Goal: Task Accomplishment & Management: Manage account settings

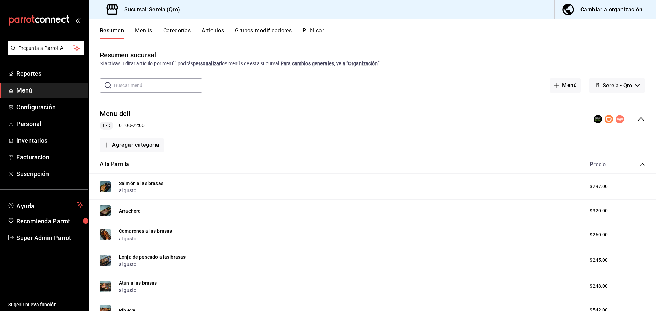
scroll to position [4, 0]
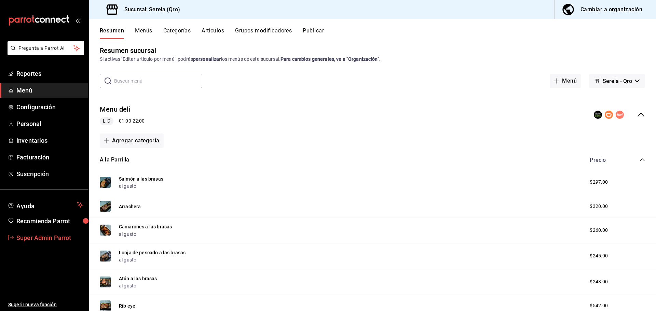
click at [56, 242] on span "Super Admin Parrot" at bounding box center [49, 237] width 67 height 9
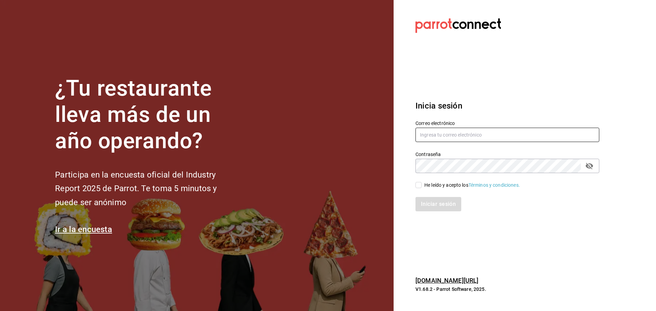
click at [425, 134] on input "text" at bounding box center [508, 135] width 184 height 14
paste input "[EMAIL_ADDRESS][DOMAIN_NAME]"
type input "[EMAIL_ADDRESS][DOMAIN_NAME]"
click at [417, 184] on input "He leído y acepto los Términos y condiciones." at bounding box center [419, 185] width 6 height 6
checkbox input "true"
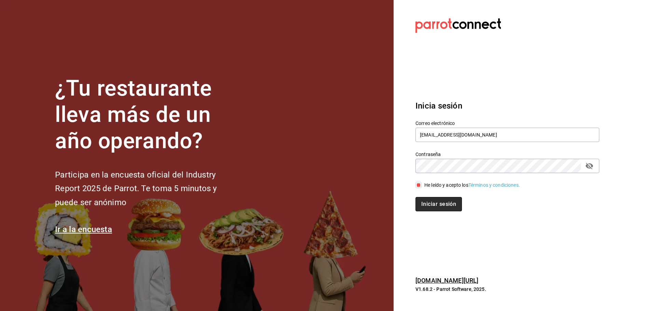
click at [425, 204] on button "Iniciar sesión" at bounding box center [439, 204] width 46 height 14
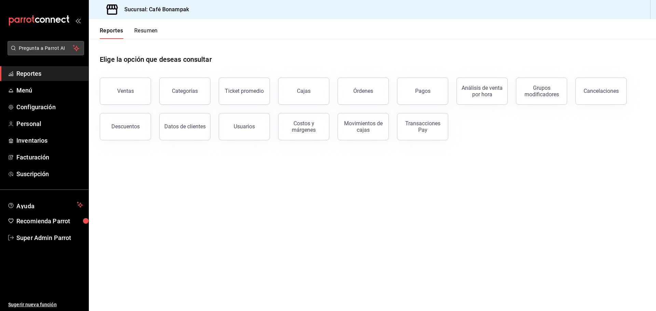
click at [48, 52] on button "Pregunta a Parrot AI" at bounding box center [46, 48] width 77 height 14
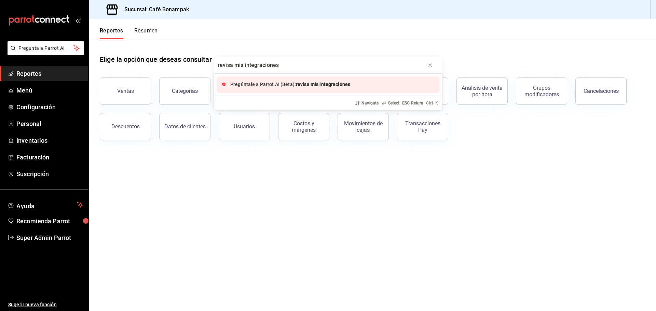
type input "revisa mis integraciones"
click at [265, 85] on span "Pregúntale a Parrot AI (Beta):" at bounding box center [263, 84] width 66 height 5
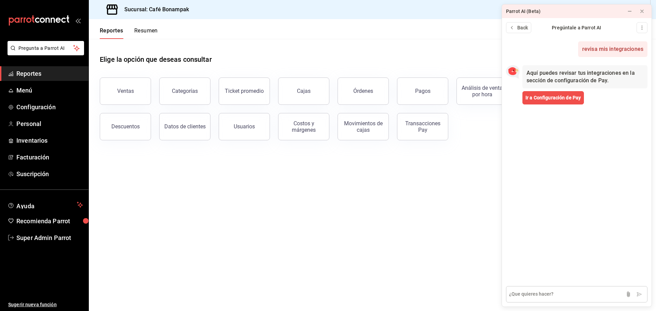
click at [539, 296] on textarea at bounding box center [576, 294] width 141 height 16
type textarea "tengo encencida la integracion de uber"
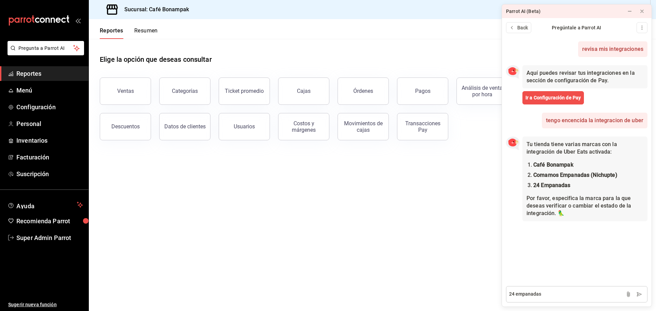
type textarea "24 empanadas"
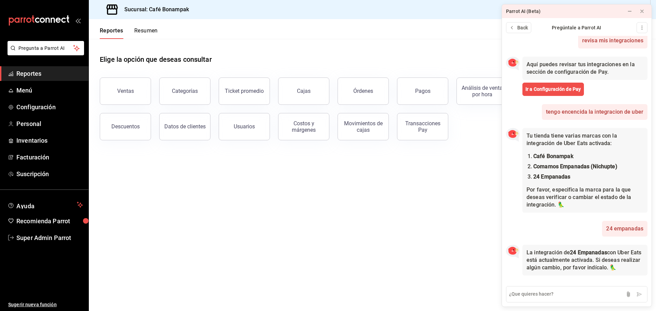
scroll to position [9, 0]
click at [29, 91] on span "Menú" at bounding box center [49, 90] width 67 height 9
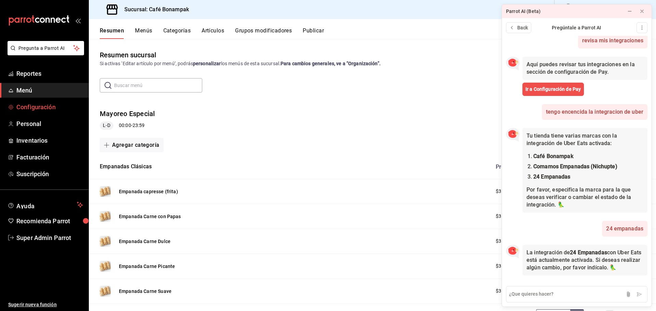
click at [29, 110] on span "Configuración" at bounding box center [49, 107] width 67 height 9
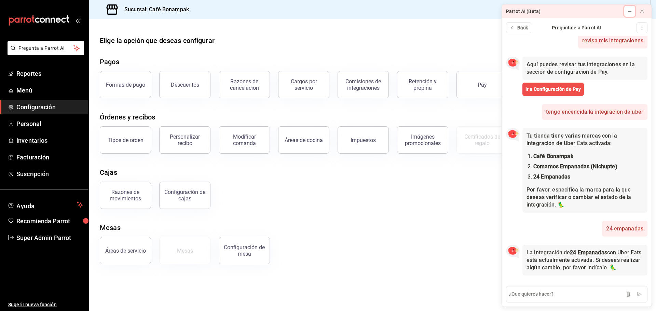
click at [630, 11] on icon at bounding box center [629, 11] width 3 height 0
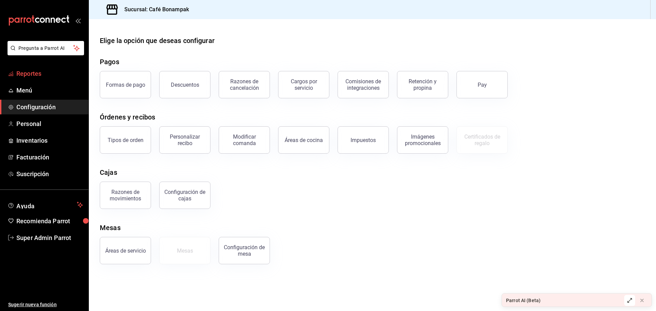
click at [39, 77] on span "Reportes" at bounding box center [49, 73] width 67 height 9
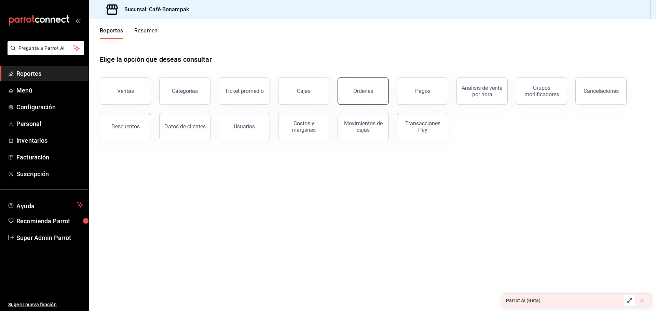
click at [352, 90] on button "Órdenes" at bounding box center [363, 91] width 51 height 27
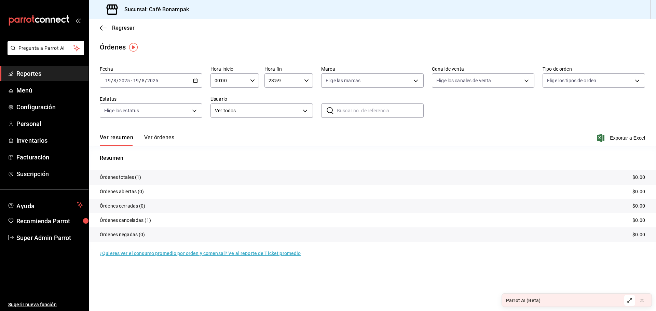
click at [158, 137] on button "Ver órdenes" at bounding box center [159, 140] width 30 height 12
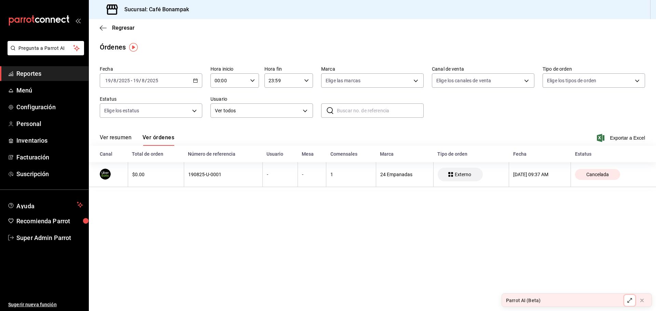
click at [628, 300] on icon at bounding box center [629, 300] width 5 height 5
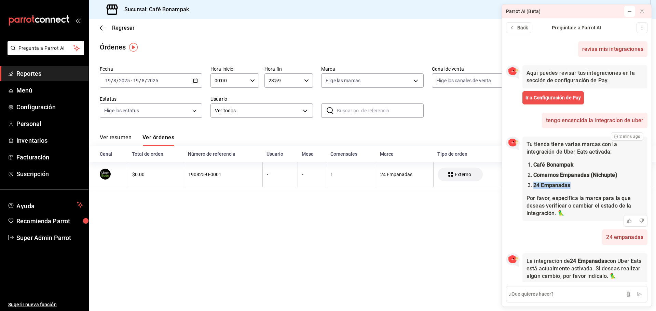
drag, startPoint x: 534, startPoint y: 188, endPoint x: 572, endPoint y: 185, distance: 38.4
click at [572, 185] on li "24 Empanadas" at bounding box center [588, 186] width 110 height 8
copy strong "24 Empanadas"
click at [628, 10] on icon at bounding box center [629, 11] width 5 height 5
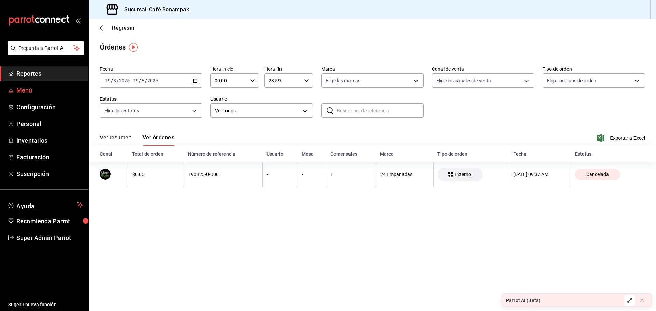
click at [22, 96] on link "Menú" at bounding box center [44, 90] width 89 height 15
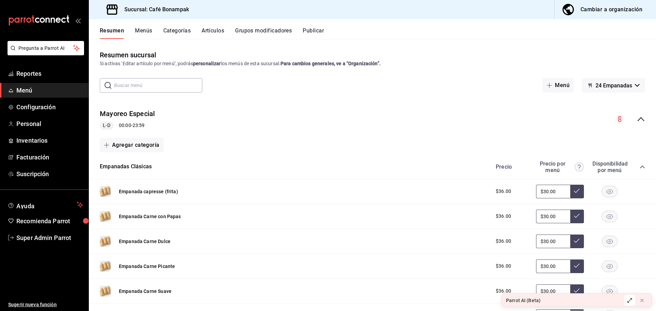
click at [640, 165] on icon "collapse-category-row" at bounding box center [642, 166] width 5 height 5
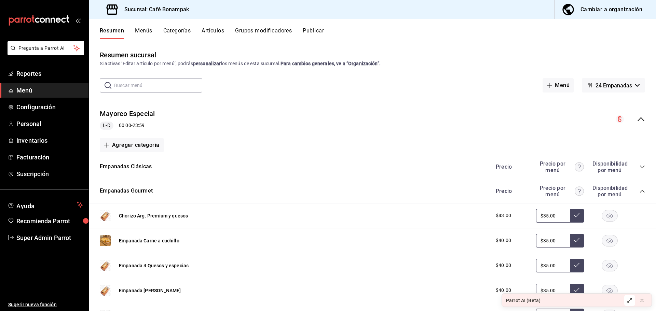
click at [640, 189] on span "collapse-category-row" at bounding box center [642, 191] width 5 height 5
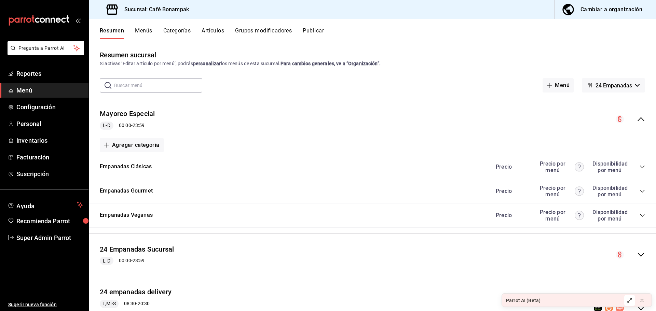
click at [637, 254] on icon "collapse-menu-row" at bounding box center [641, 255] width 8 height 8
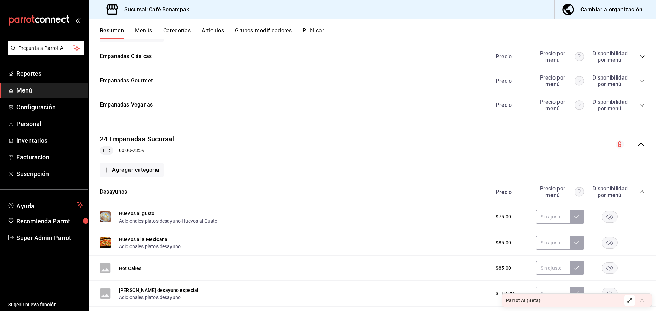
scroll to position [111, 0]
click at [637, 144] on icon "collapse-menu-row" at bounding box center [641, 144] width 8 height 8
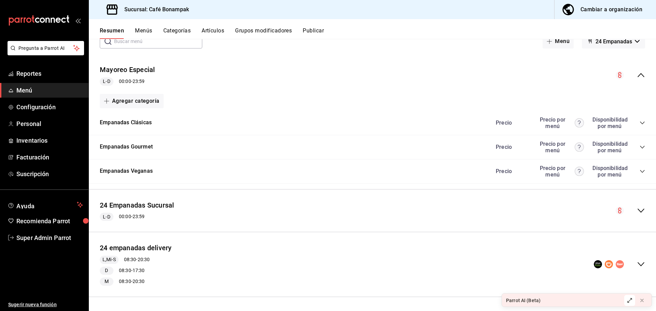
scroll to position [44, 0]
click at [637, 263] on icon "collapse-menu-row" at bounding box center [641, 264] width 8 height 8
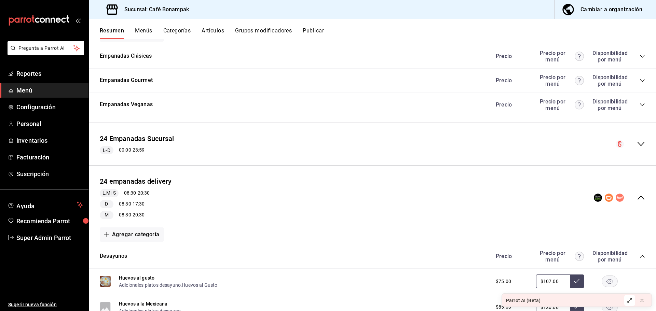
scroll to position [134, 0]
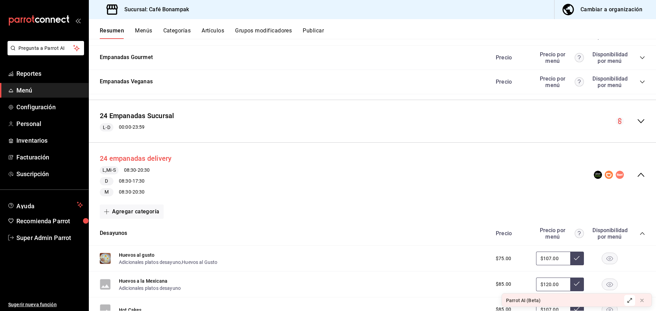
click at [137, 160] on button "24 empanadas delivery" at bounding box center [136, 159] width 72 height 10
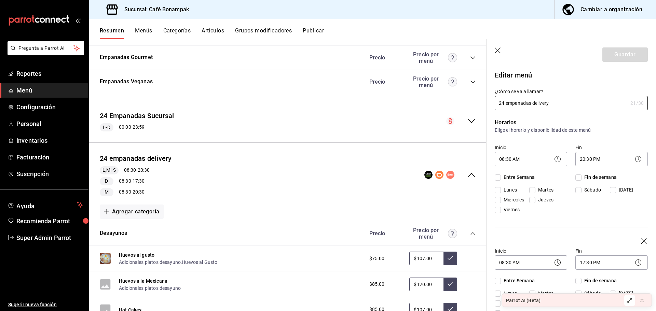
checkbox input "true"
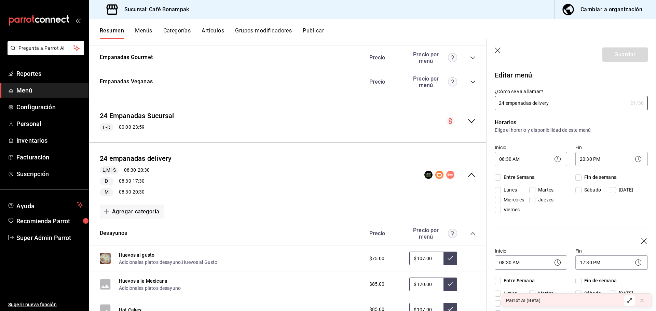
checkbox input "true"
click at [310, 31] on button "Publicar" at bounding box center [313, 33] width 21 height 12
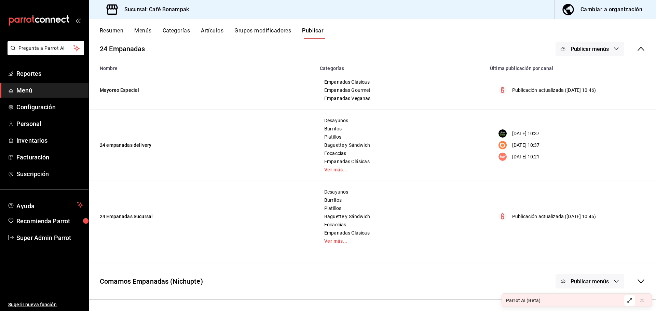
scroll to position [68, 0]
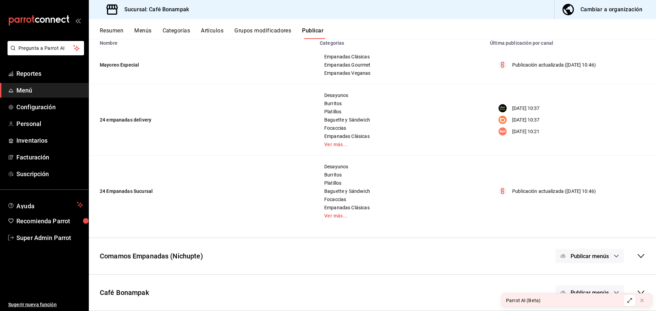
click at [144, 31] on button "Menús" at bounding box center [142, 33] width 17 height 12
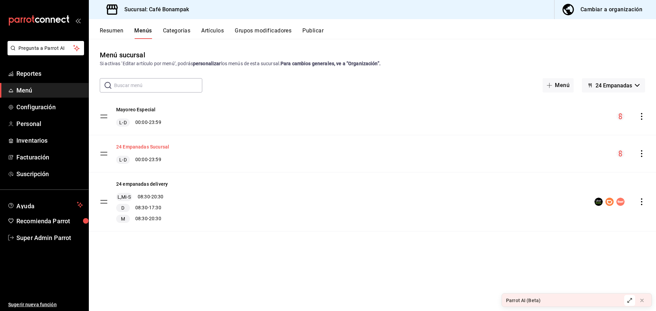
click at [156, 146] on button "24 Empanadas Sucursal" at bounding box center [142, 147] width 53 height 7
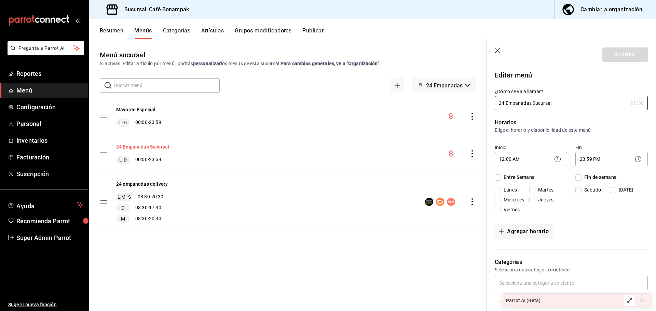
checkbox input "true"
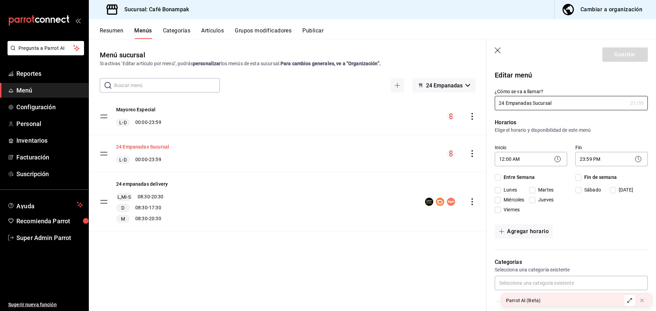
checkbox input "true"
click at [500, 52] on icon "button" at bounding box center [498, 51] width 7 height 7
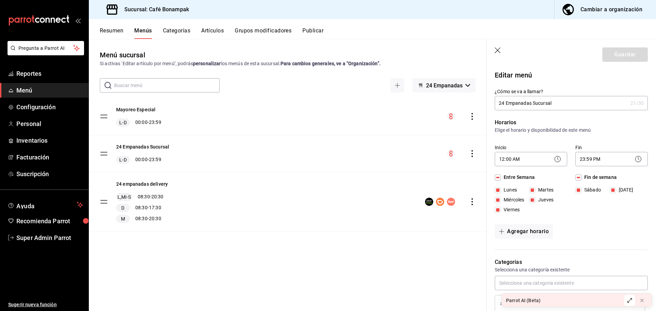
checkbox input "false"
type input "1755629464868"
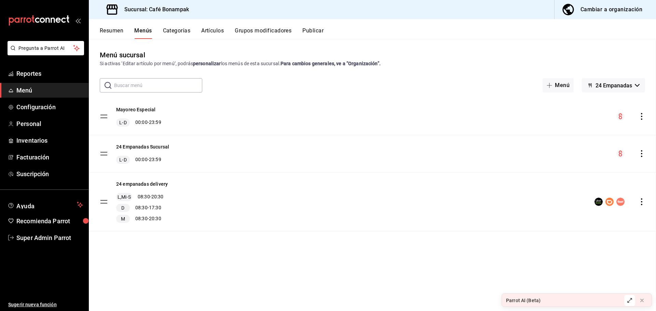
checkbox input "false"
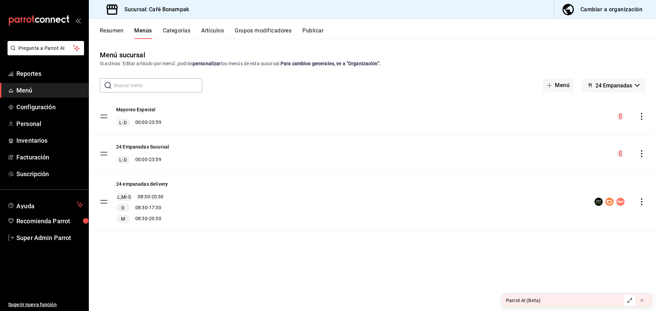
checkbox input "false"
click at [149, 184] on button "24 empanadas delivery" at bounding box center [142, 184] width 52 height 7
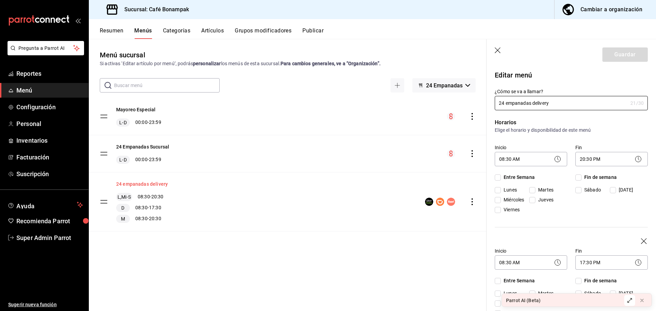
checkbox input "true"
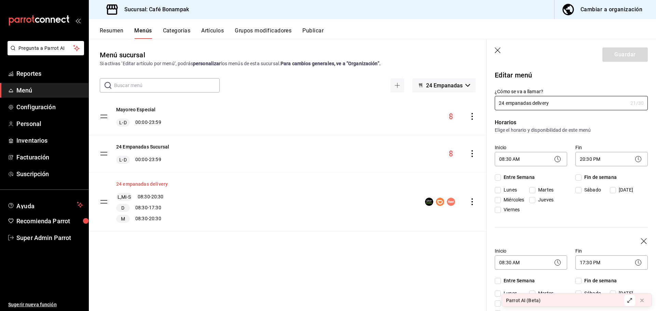
checkbox input "true"
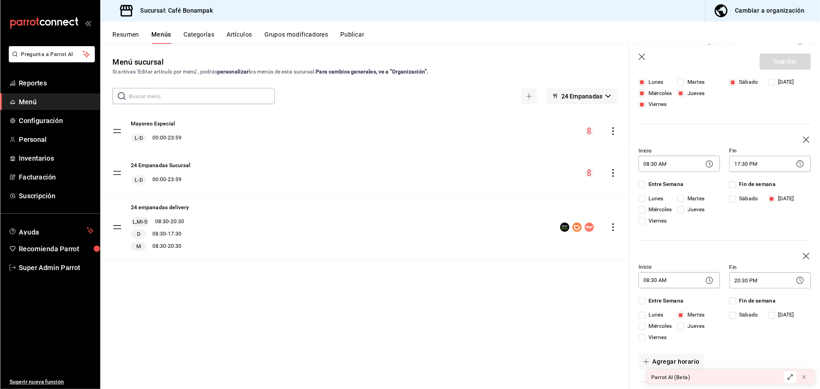
scroll to position [117, 0]
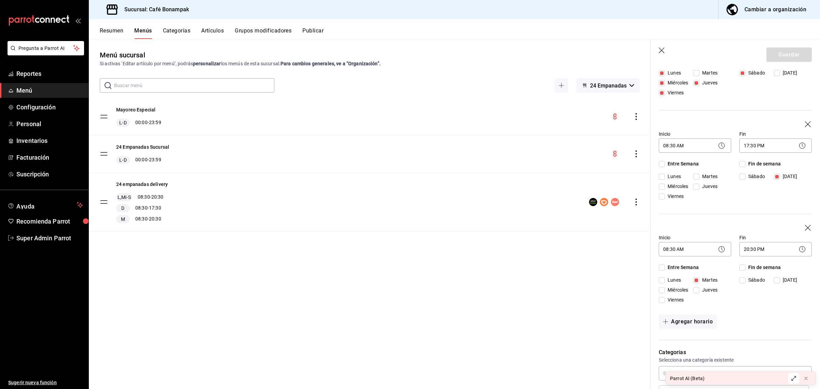
drag, startPoint x: 641, startPoint y: 0, endPoint x: 519, endPoint y: 272, distance: 297.6
click at [519, 272] on div "Menú sucursal Si activas ‘Editar artículo por menú’, podrás personalizar los me…" at bounding box center [370, 219] width 562 height 339
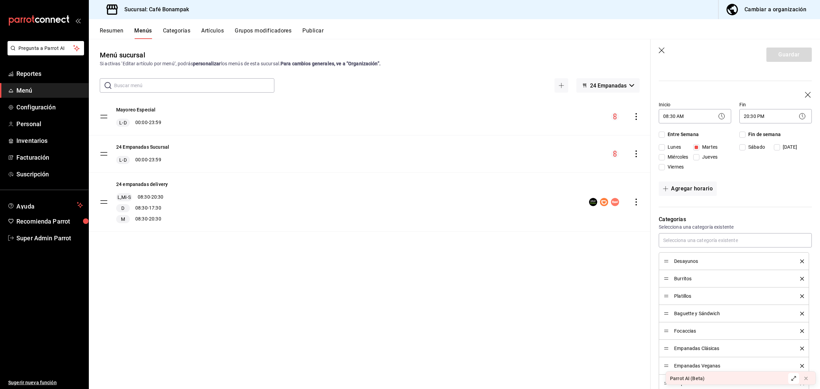
scroll to position [252, 0]
click at [656, 14] on div "Cambiar a organización" at bounding box center [776, 10] width 62 height 10
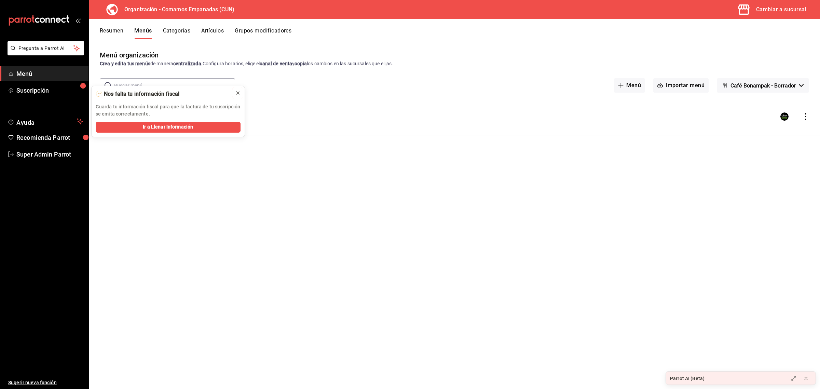
click at [238, 93] on icon at bounding box center [237, 93] width 3 height 3
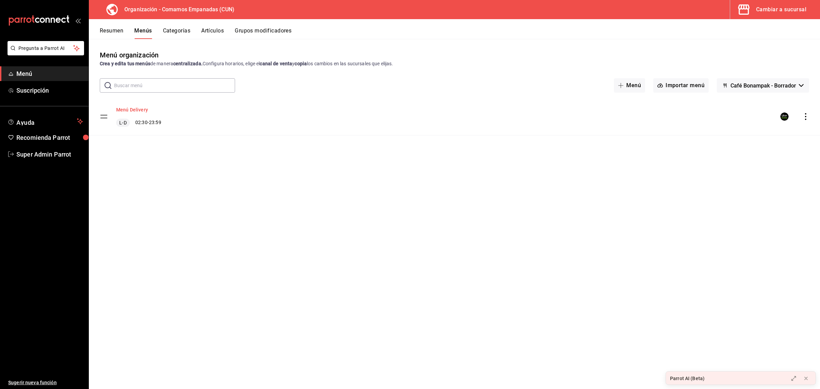
click at [145, 110] on button "Menú Delivery" at bounding box center [132, 109] width 32 height 7
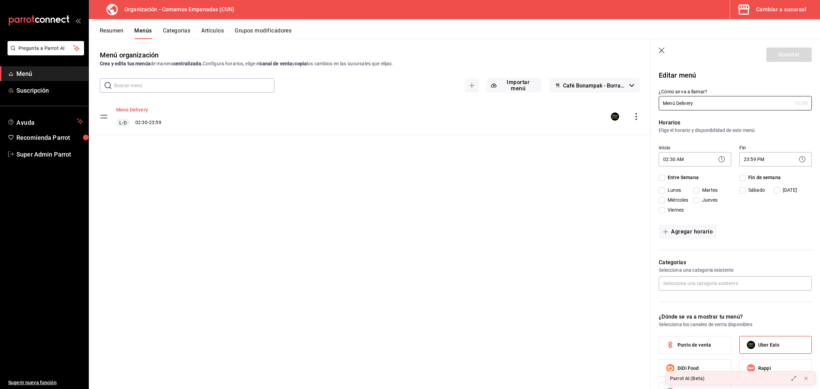
checkbox input "true"
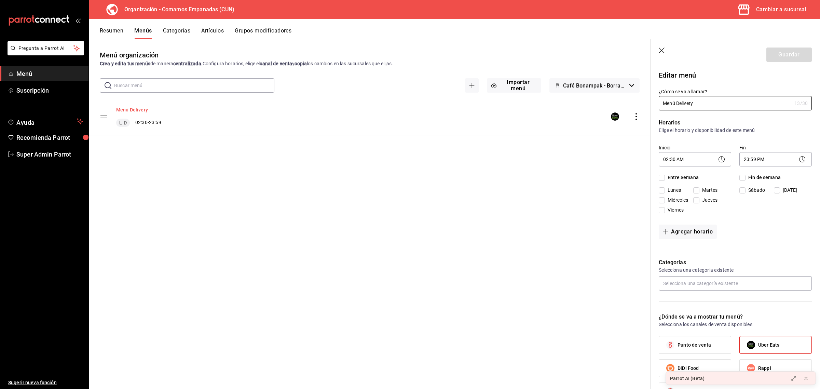
checkbox input "true"
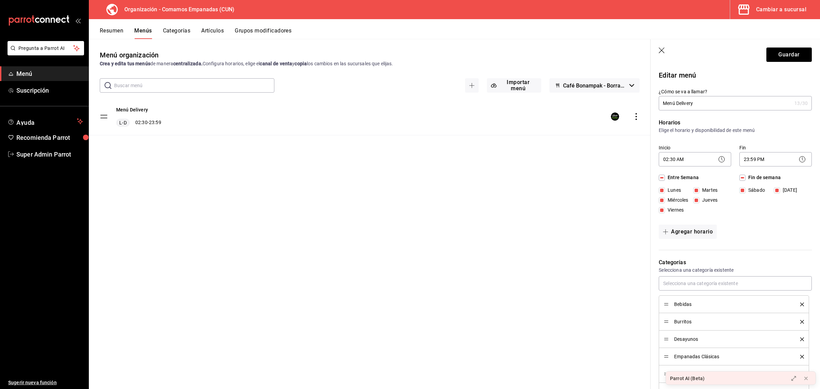
click at [656, 53] on icon "button" at bounding box center [662, 51] width 7 height 7
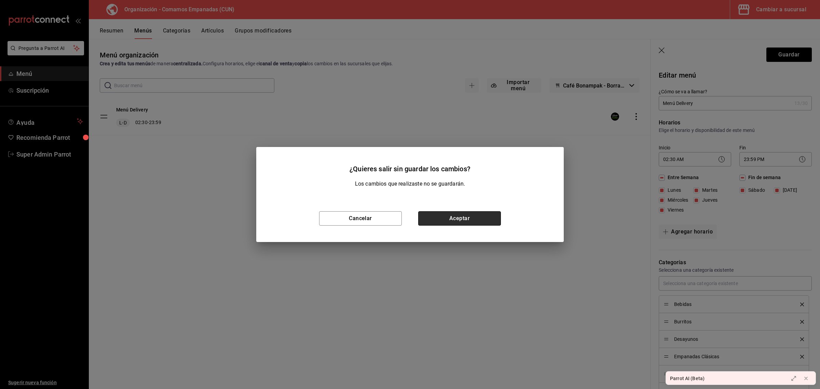
click at [472, 215] on button "Aceptar" at bounding box center [459, 218] width 83 height 14
checkbox input "false"
type input "1755629642985"
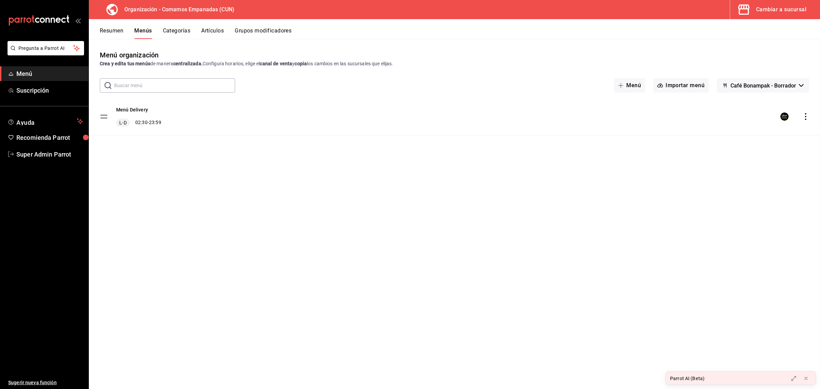
checkbox input "false"
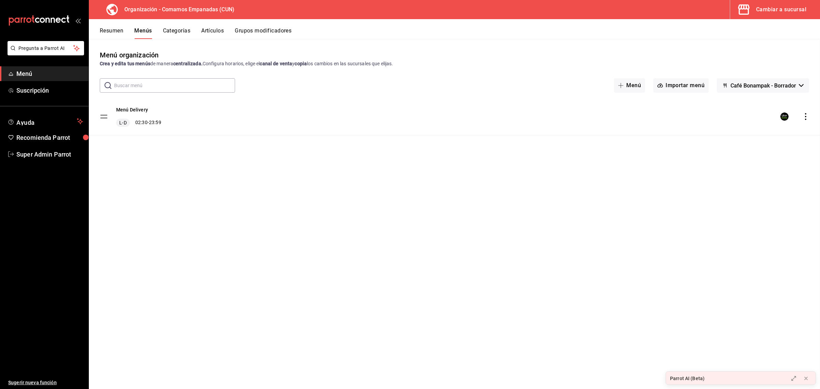
checkbox input "false"
click at [656, 85] on span "Café Bonampak - Borrador" at bounding box center [764, 85] width 66 height 6
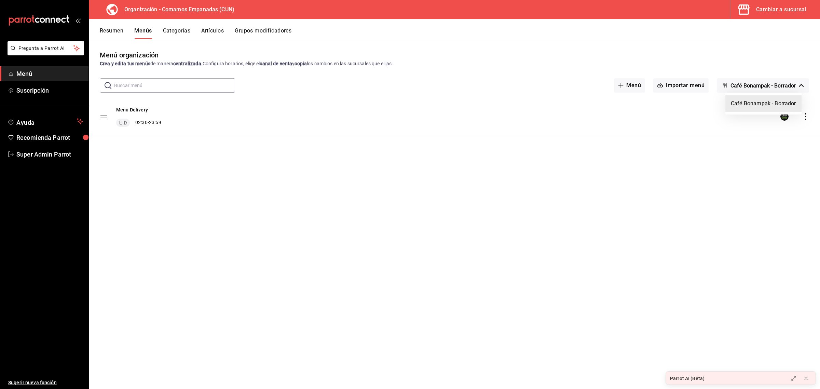
click at [656, 85] on div at bounding box center [410, 194] width 820 height 389
click at [656, 13] on div "Cambiar a sucursal" at bounding box center [781, 10] width 50 height 10
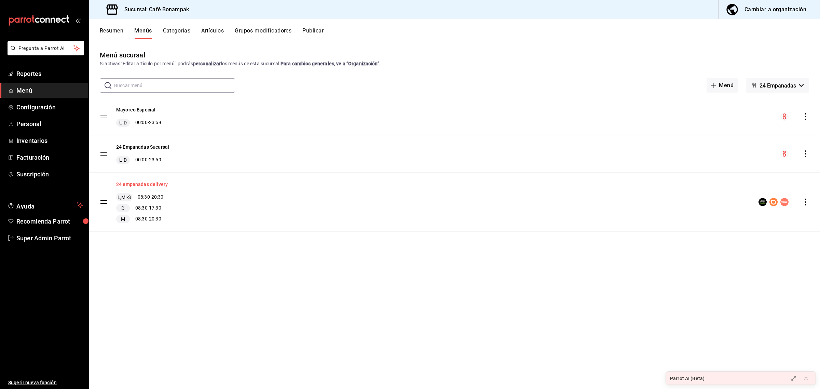
click at [153, 183] on button "24 empanadas delivery" at bounding box center [142, 184] width 52 height 7
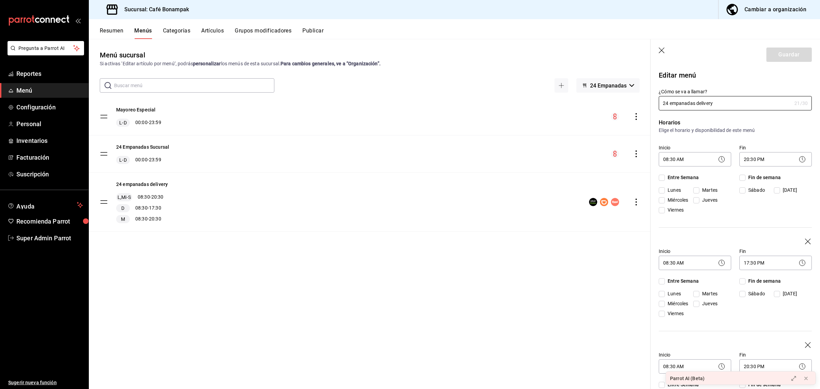
checkbox input "true"
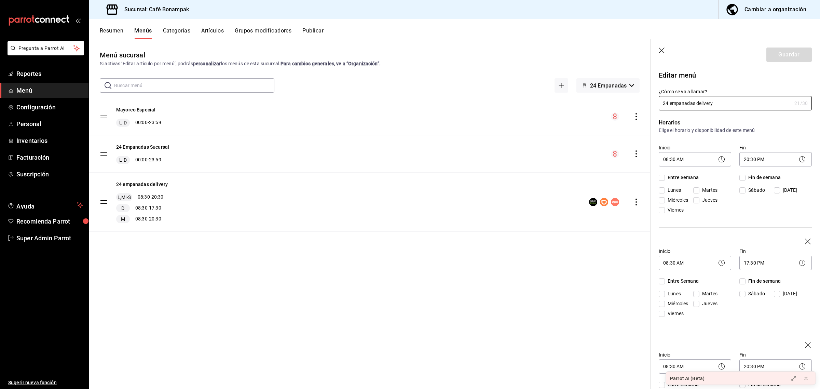
checkbox input "true"
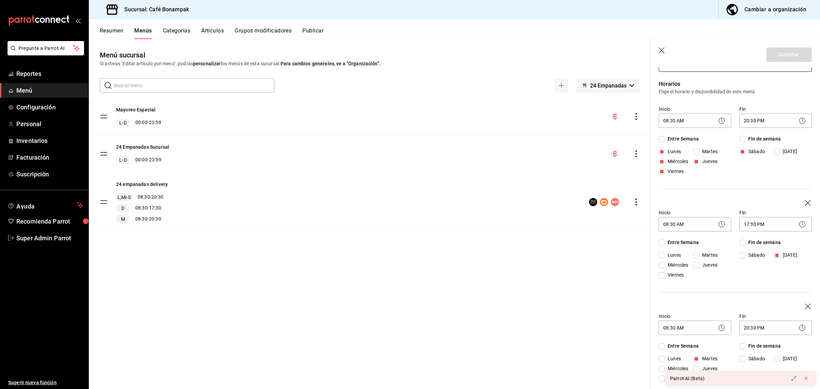
scroll to position [39, 0]
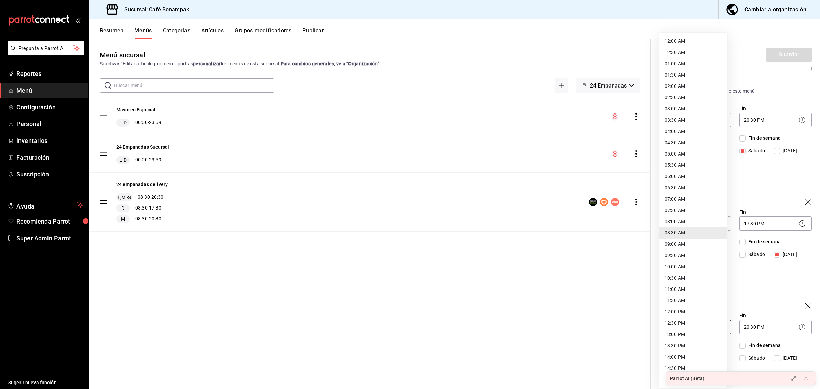
click at [656, 311] on body "Pregunta a Parrot AI Reportes Menú Configuración Personal Inventarios Facturaci…" at bounding box center [410, 194] width 820 height 389
click at [656, 311] on li "13:30 PM" at bounding box center [693, 345] width 68 height 11
type input "13:30"
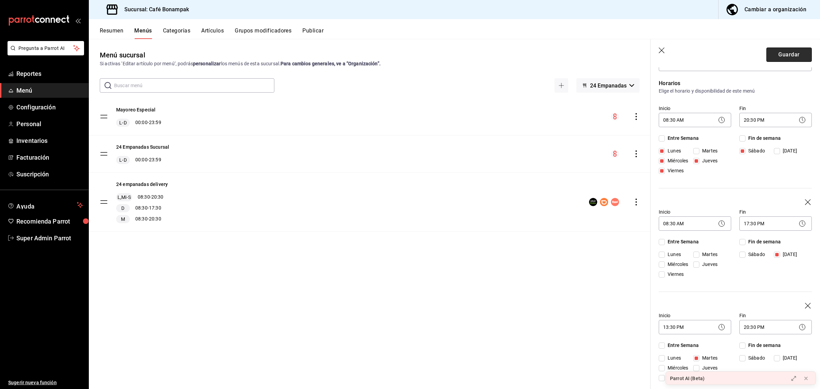
click at [656, 55] on button "Guardar" at bounding box center [789, 55] width 45 height 14
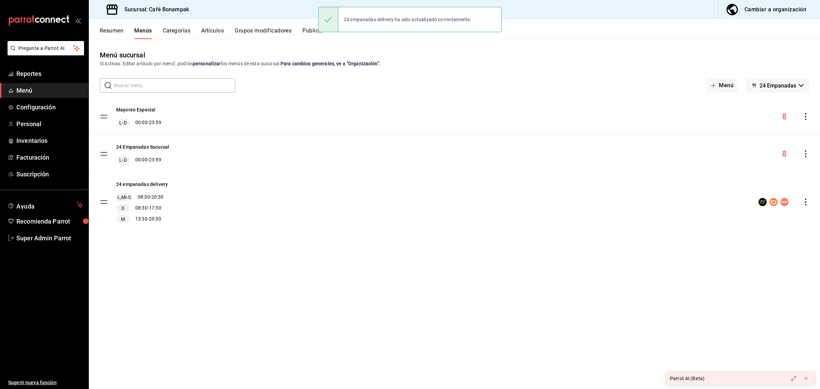
click at [309, 30] on button "Publicar" at bounding box center [312, 33] width 21 height 12
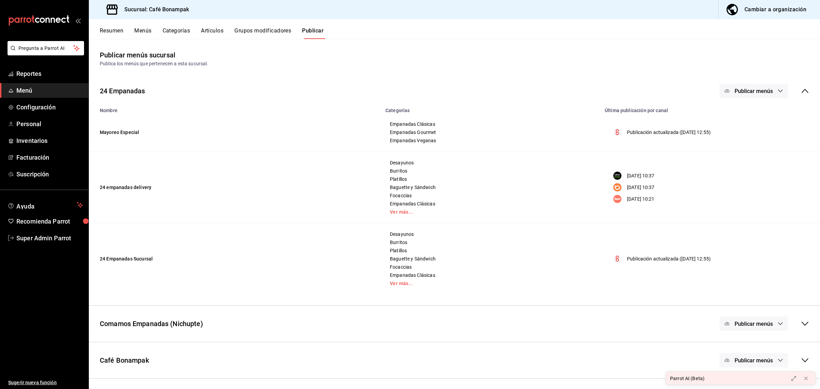
click at [656, 89] on icon "button" at bounding box center [780, 90] width 5 height 5
click at [656, 132] on span "Uber Eats" at bounding box center [763, 132] width 33 height 7
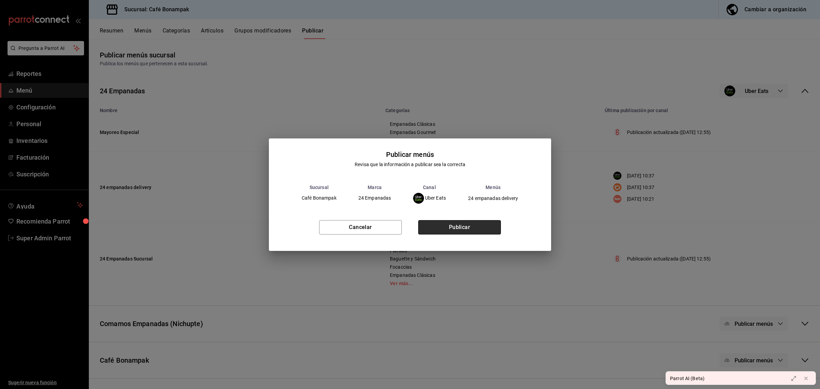
click at [470, 227] on button "Publicar" at bounding box center [459, 227] width 83 height 14
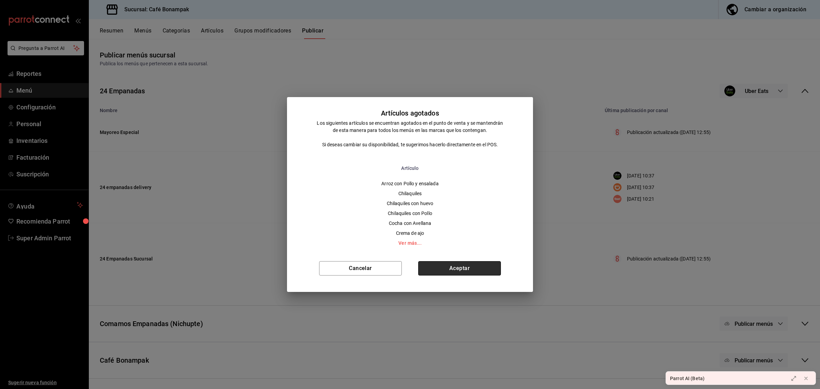
click at [459, 267] on button "Aceptar" at bounding box center [459, 268] width 83 height 14
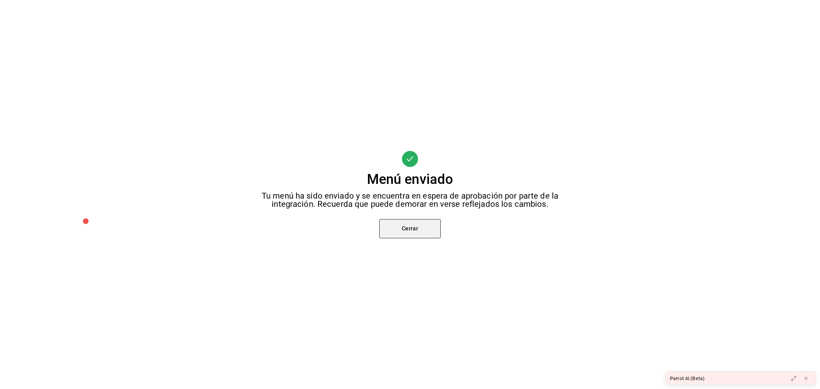
click at [421, 235] on button "Cerrar" at bounding box center [410, 228] width 62 height 19
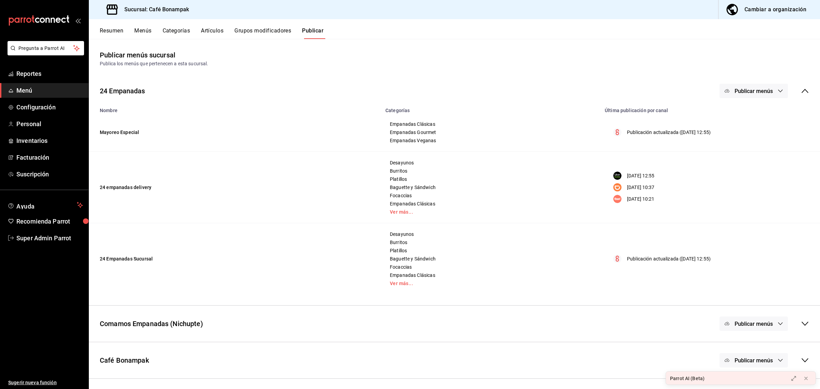
click at [142, 35] on button "Menús" at bounding box center [142, 33] width 17 height 12
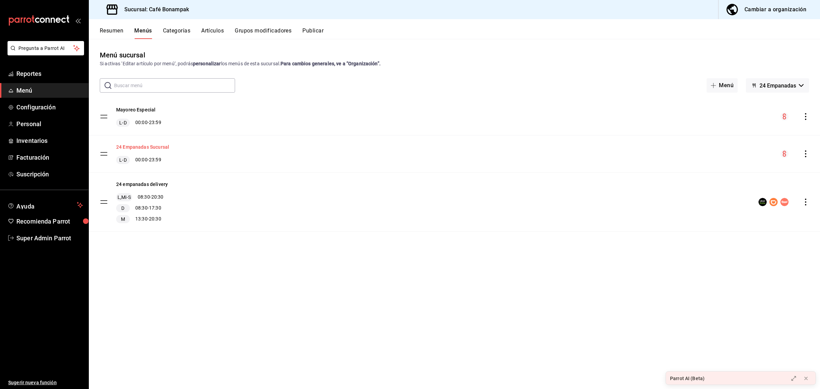
click at [149, 147] on button "24 Empanadas Sucursal" at bounding box center [142, 147] width 53 height 7
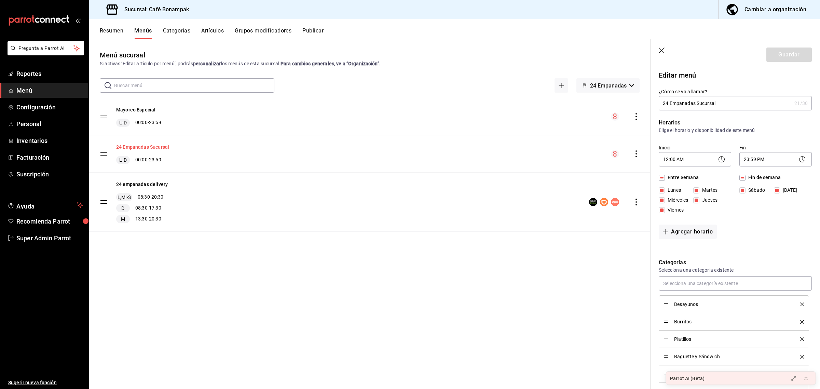
click at [149, 147] on button "24 Empanadas Sucursal" at bounding box center [142, 147] width 53 height 7
click at [149, 185] on button "24 empanadas delivery" at bounding box center [142, 184] width 52 height 7
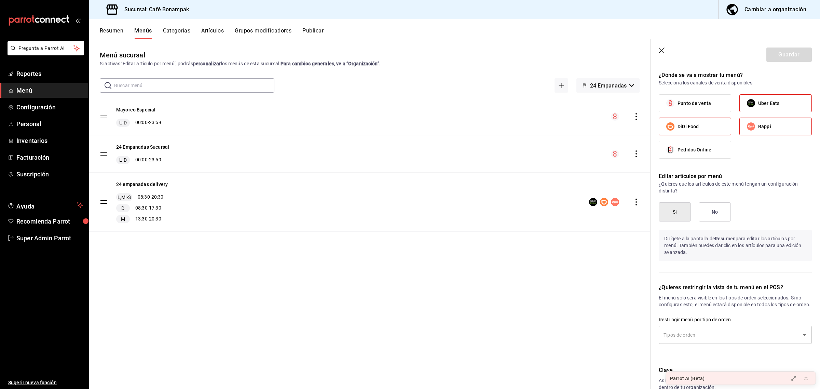
scroll to position [698, 0]
click at [656, 46] on header "Guardar" at bounding box center [736, 53] width 170 height 28
click at [656, 52] on icon "button" at bounding box center [662, 51] width 7 height 7
checkbox input "false"
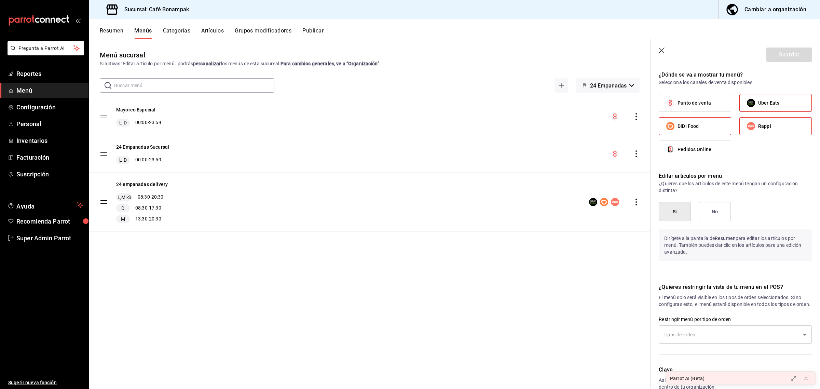
checkbox input "false"
type input "1755629966478"
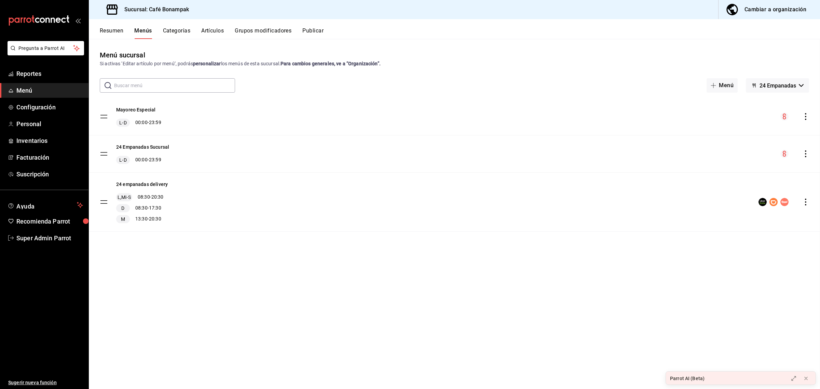
checkbox input "false"
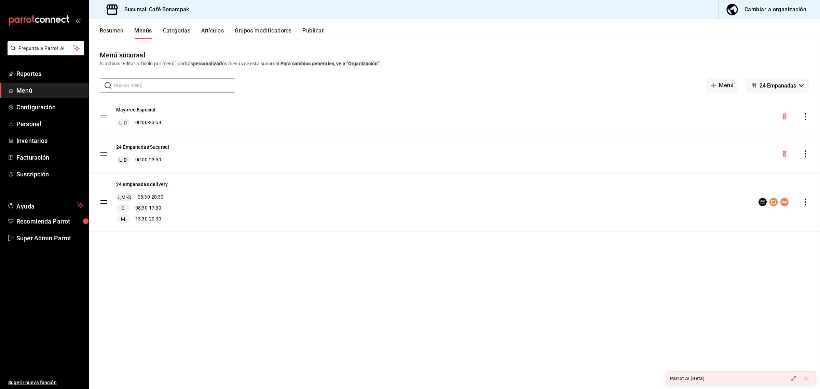
scroll to position [262, 0]
click at [321, 27] on button "Publicar" at bounding box center [312, 33] width 21 height 12
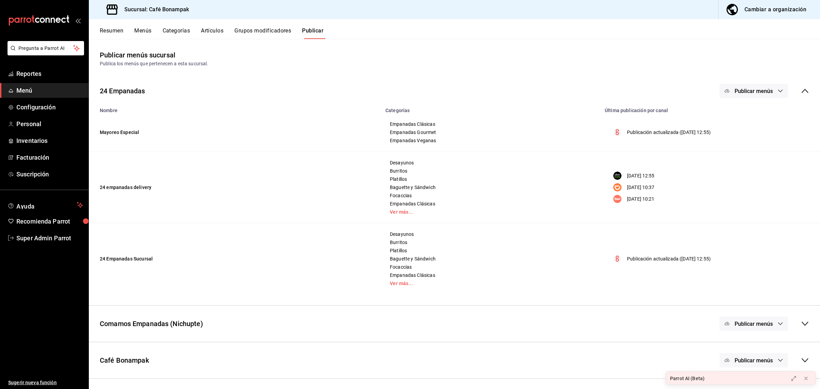
click at [656, 14] on div "Cambiar a organización" at bounding box center [776, 10] width 62 height 10
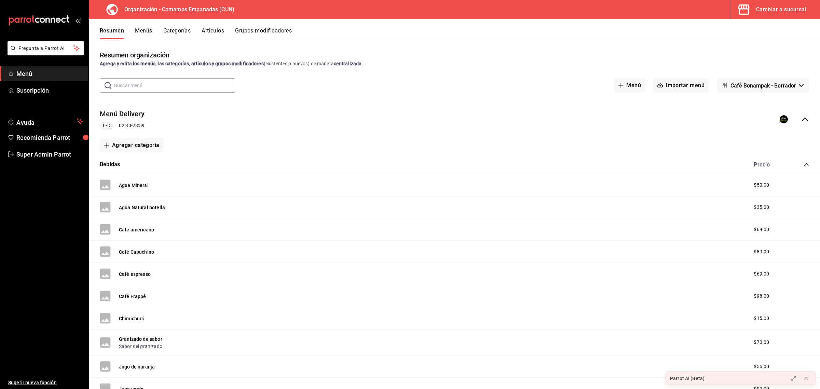
click at [146, 32] on button "Menús" at bounding box center [143, 33] width 17 height 12
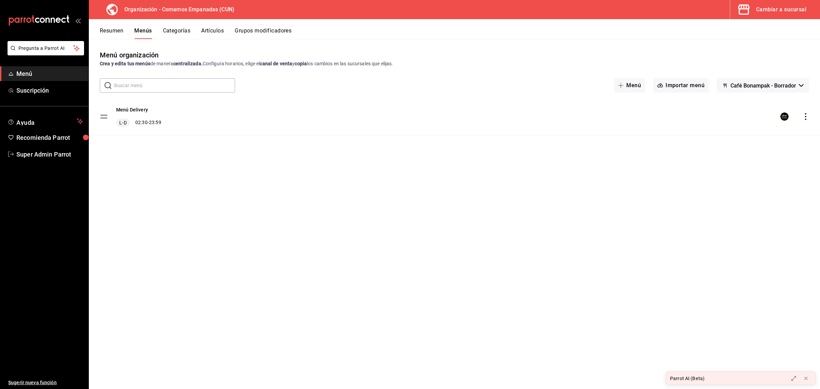
click at [216, 7] on h3 "Organización - Comamos Empanadas (CUN)" at bounding box center [177, 9] width 116 height 8
click at [656, 4] on button "Cambiar a sucursal" at bounding box center [772, 9] width 84 height 19
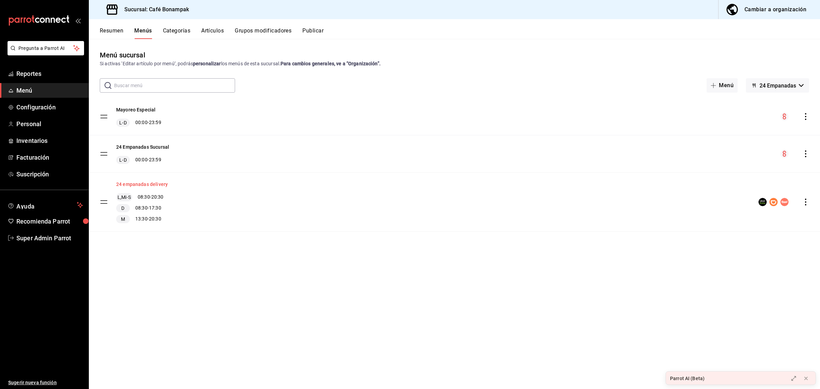
click at [147, 183] on button "24 empanadas delivery" at bounding box center [142, 184] width 52 height 7
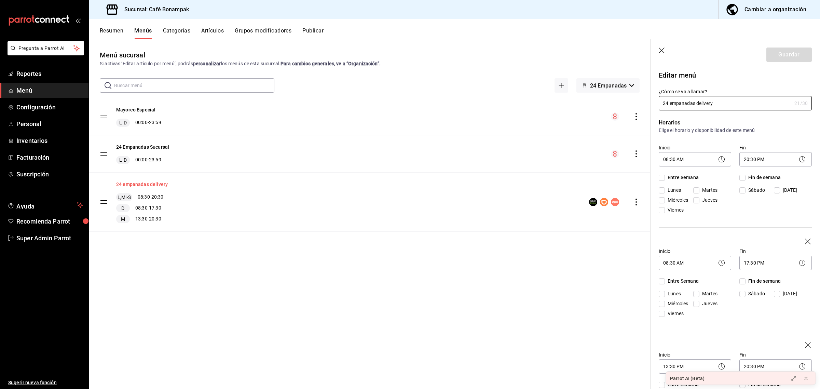
checkbox input "true"
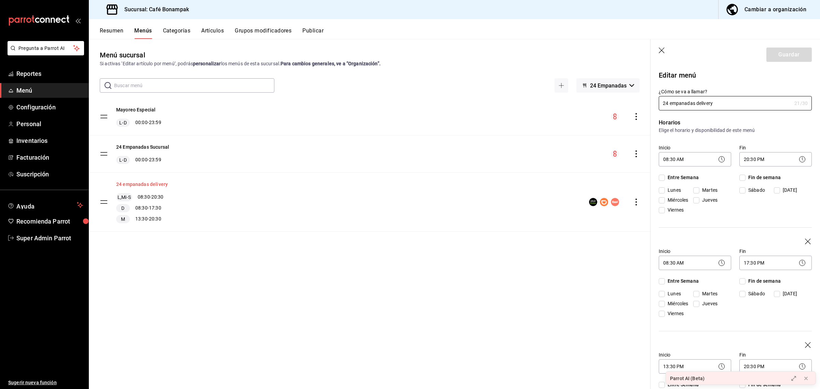
checkbox input "true"
click at [159, 9] on h3 "Sucursal: Café Bonampak" at bounding box center [154, 9] width 70 height 8
click at [656, 49] on icon "button" at bounding box center [662, 51] width 7 height 7
checkbox input "false"
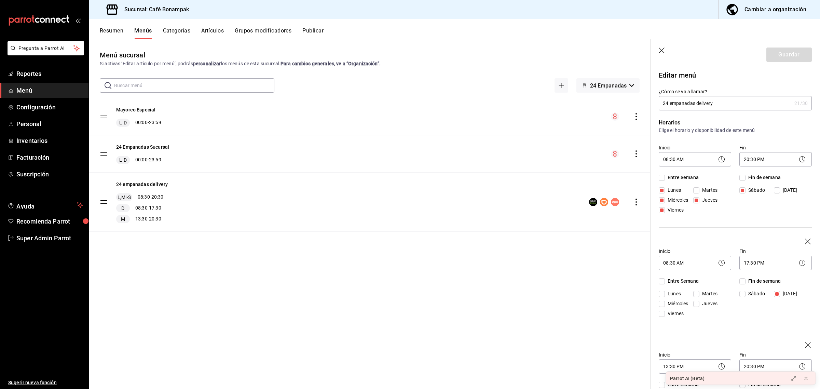
checkbox input "false"
type input "1755630531699"
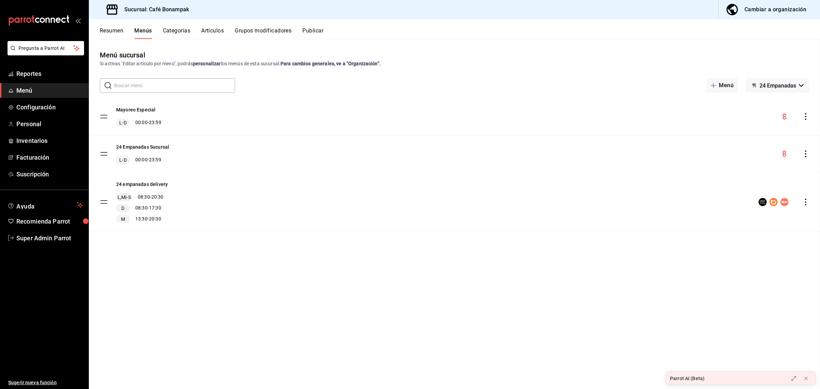
checkbox input "false"
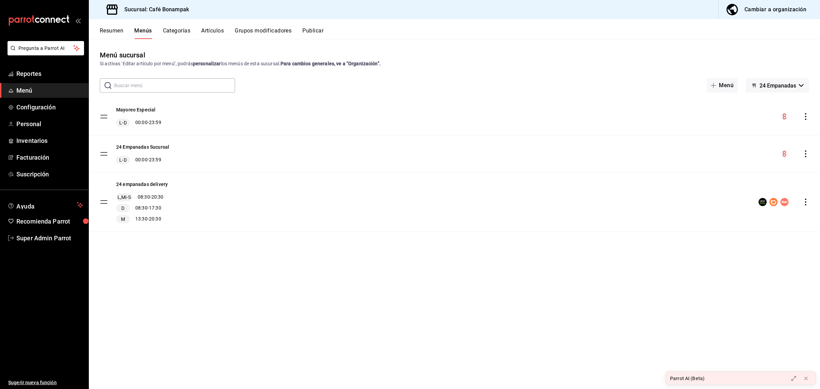
click at [320, 32] on button "Publicar" at bounding box center [312, 33] width 21 height 12
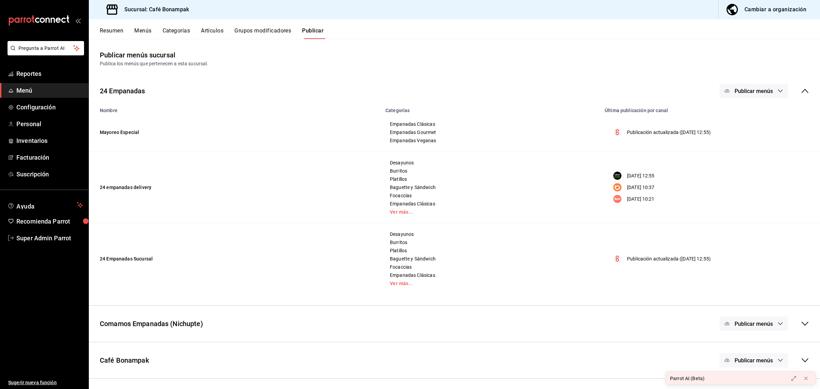
click at [656, 90] on button "Publicar menús" at bounding box center [754, 91] width 68 height 14
click at [656, 134] on div at bounding box center [737, 132] width 19 height 11
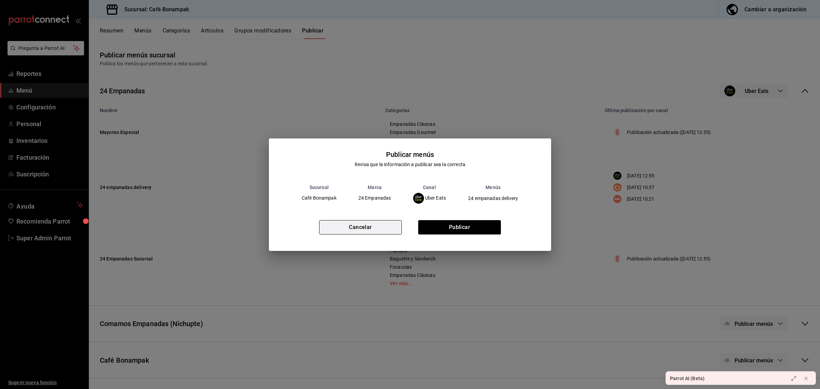
click at [343, 228] on button "Cancelar" at bounding box center [360, 227] width 83 height 14
